Goal: Information Seeking & Learning: Learn about a topic

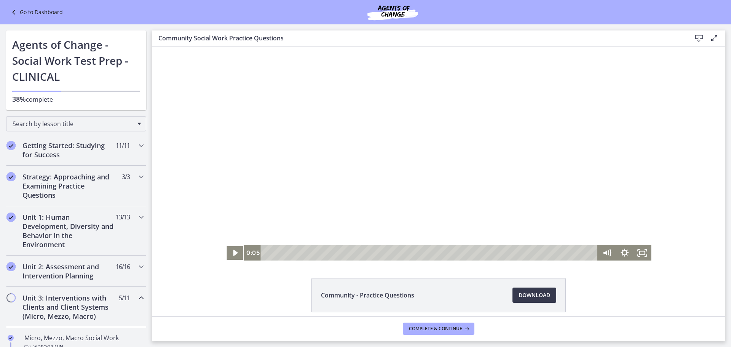
scroll to position [242, 0]
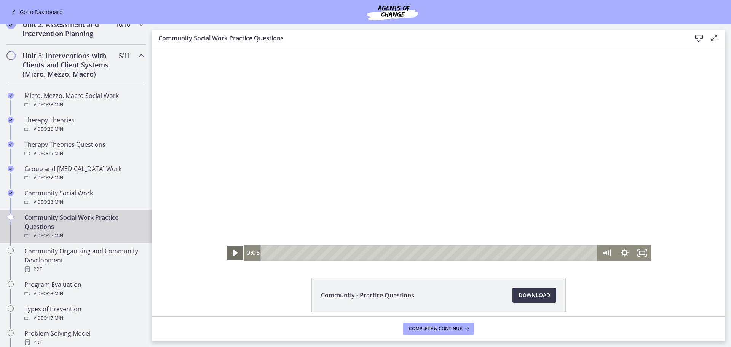
click at [233, 251] on icon "Play Video" at bounding box center [235, 253] width 5 height 6
click at [276, 204] on div at bounding box center [438, 153] width 425 height 214
click at [627, 253] on icon "Show settings menu" at bounding box center [625, 252] width 18 height 15
click at [625, 222] on span "1.75x" at bounding box center [636, 222] width 22 height 15
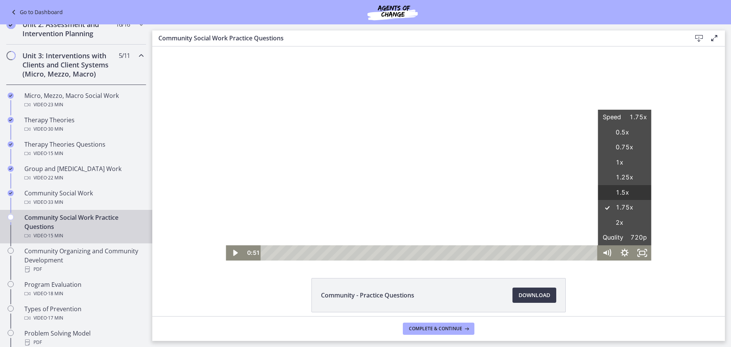
click at [620, 189] on label "1.5x" at bounding box center [624, 192] width 53 height 15
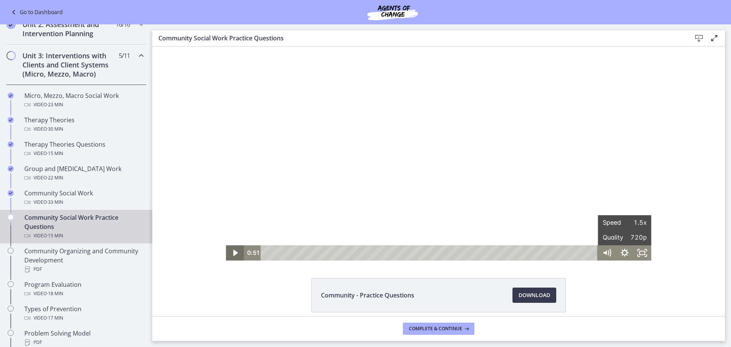
click at [236, 250] on icon "Play Video" at bounding box center [236, 252] width 18 height 15
click at [201, 228] on div "Click for sound @keyframes VOLUME_SMALL_WAVE_FLASH { 0% { opacity: 0; } 33% { o…" at bounding box center [438, 153] width 573 height 214
drag, startPoint x: 273, startPoint y: 212, endPoint x: 260, endPoint y: 204, distance: 15.9
click at [273, 212] on div at bounding box center [438, 153] width 425 height 214
click at [345, 194] on div at bounding box center [438, 153] width 425 height 214
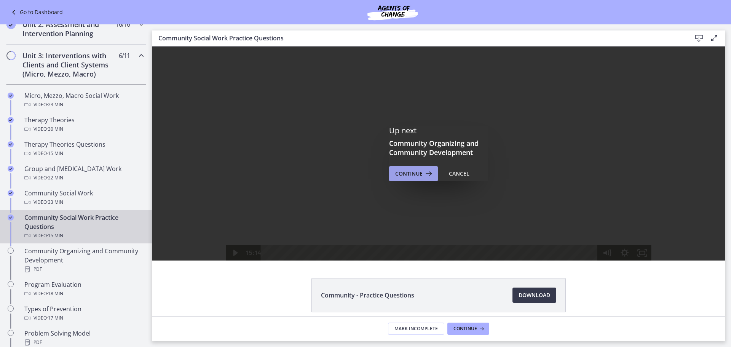
click at [407, 179] on button "Continue" at bounding box center [413, 173] width 49 height 15
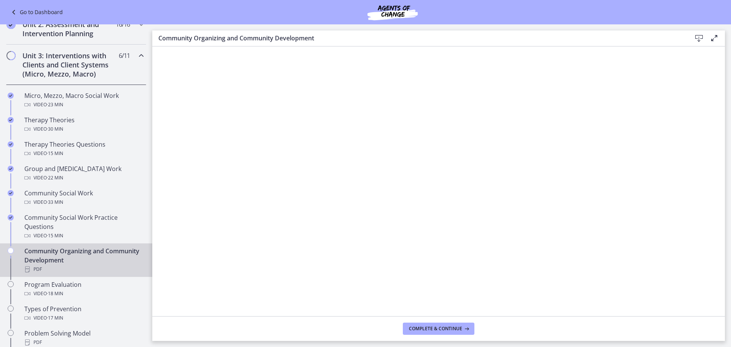
click at [437, 321] on footer "Complete & continue" at bounding box center [438, 328] width 573 height 25
click at [436, 329] on span "Complete & continue" at bounding box center [435, 329] width 53 height 6
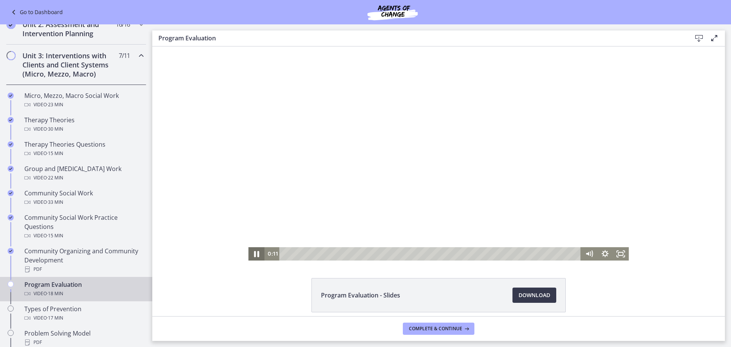
click at [250, 253] on icon "Pause" at bounding box center [256, 254] width 19 height 16
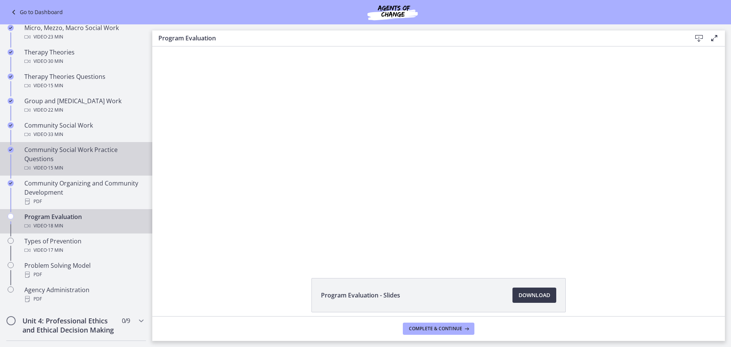
scroll to position [318, 0]
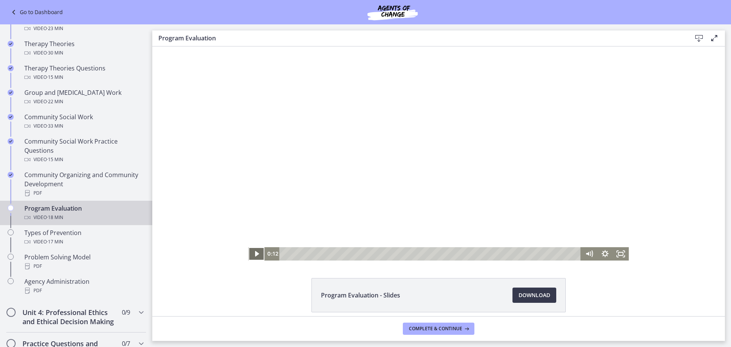
click at [249, 252] on icon "Play Video" at bounding box center [257, 253] width 16 height 13
click at [602, 251] on icon "Show settings menu" at bounding box center [605, 254] width 19 height 16
click at [197, 165] on div "Click for sound @keyframes VOLUME_SMALL_WAVE_FLASH { 0% { opacity: 0; } 33% { o…" at bounding box center [438, 153] width 573 height 214
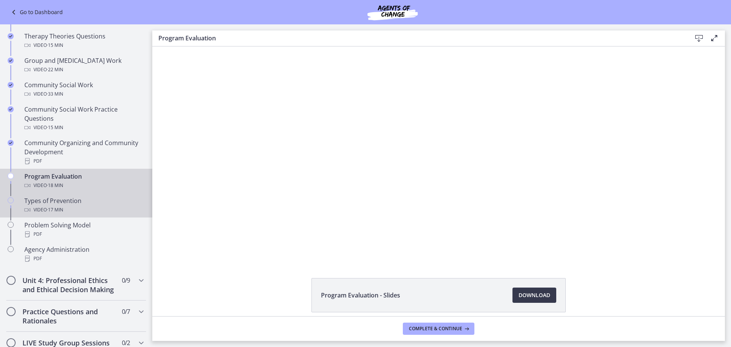
scroll to position [395, 0]
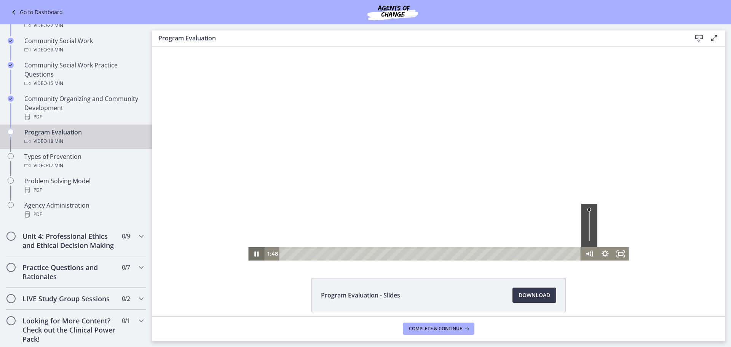
click at [256, 254] on icon "Pause" at bounding box center [256, 253] width 16 height 13
click at [253, 258] on icon "Play Video" at bounding box center [257, 253] width 16 height 13
click at [360, 253] on div "4:51" at bounding box center [432, 253] width 292 height 13
click at [363, 254] on div "5:02" at bounding box center [432, 253] width 292 height 13
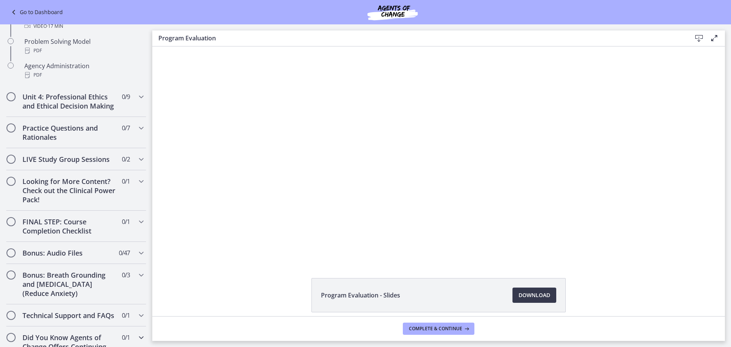
scroll to position [496, 0]
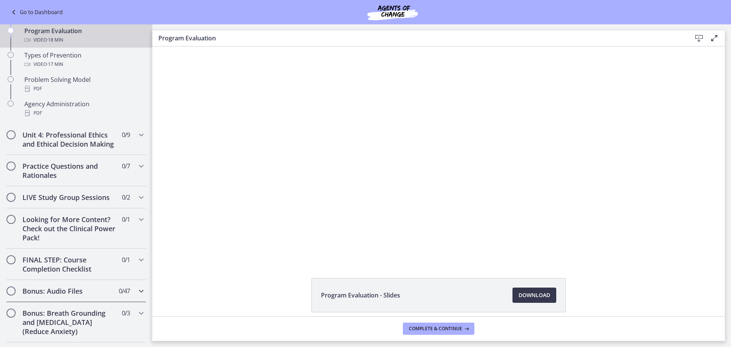
click at [95, 296] on h2 "Bonus: Audio Files" at bounding box center [68, 290] width 93 height 9
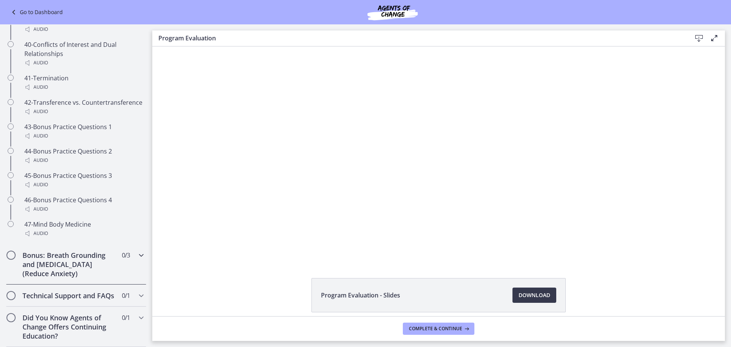
scroll to position [1468, 0]
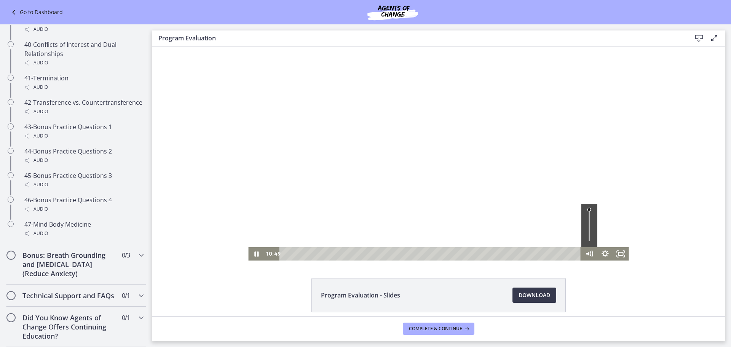
click at [304, 226] on div at bounding box center [438, 153] width 381 height 214
click at [251, 251] on icon "Play Video" at bounding box center [257, 253] width 16 height 13
click at [476, 252] on div "12:12" at bounding box center [432, 253] width 292 height 13
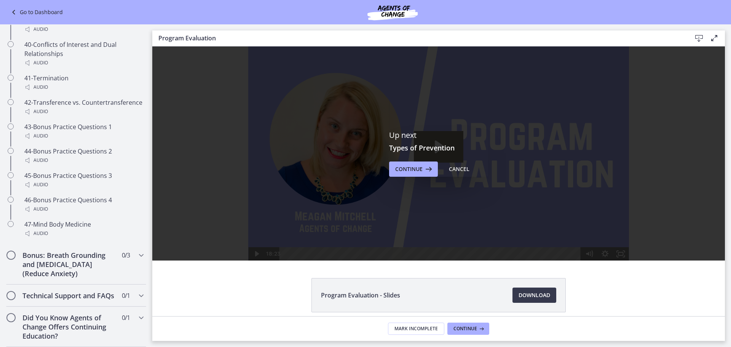
scroll to position [0, 0]
click at [392, 168] on button "Continue" at bounding box center [413, 168] width 49 height 15
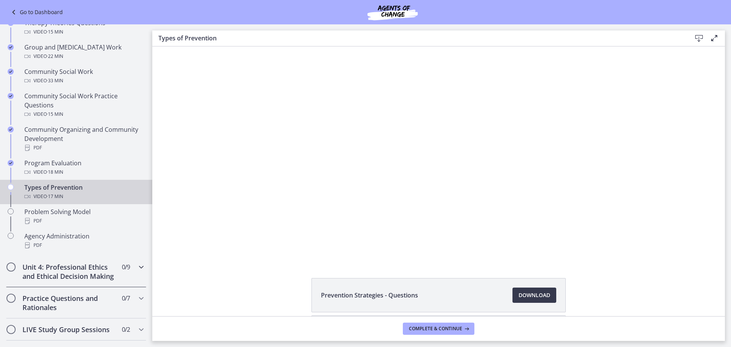
scroll to position [344, 0]
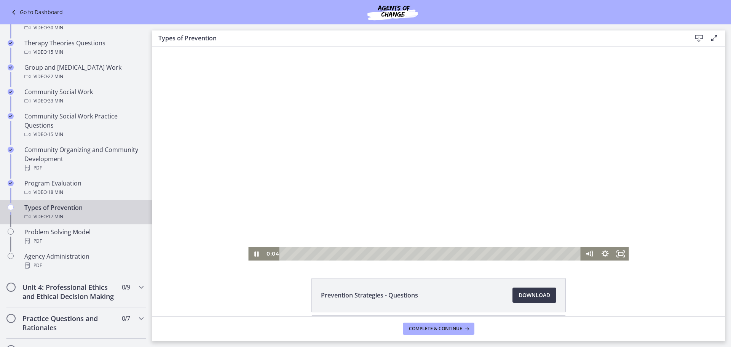
click at [321, 172] on div at bounding box center [438, 153] width 381 height 214
